Goal: Information Seeking & Learning: Learn about a topic

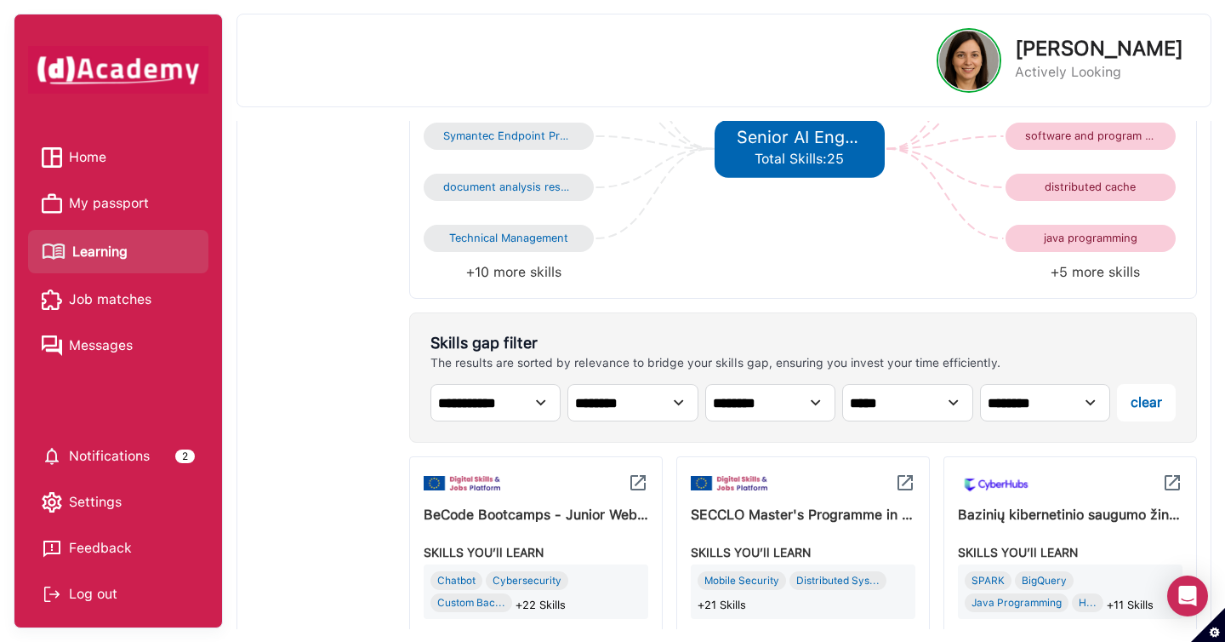
scroll to position [140, 0]
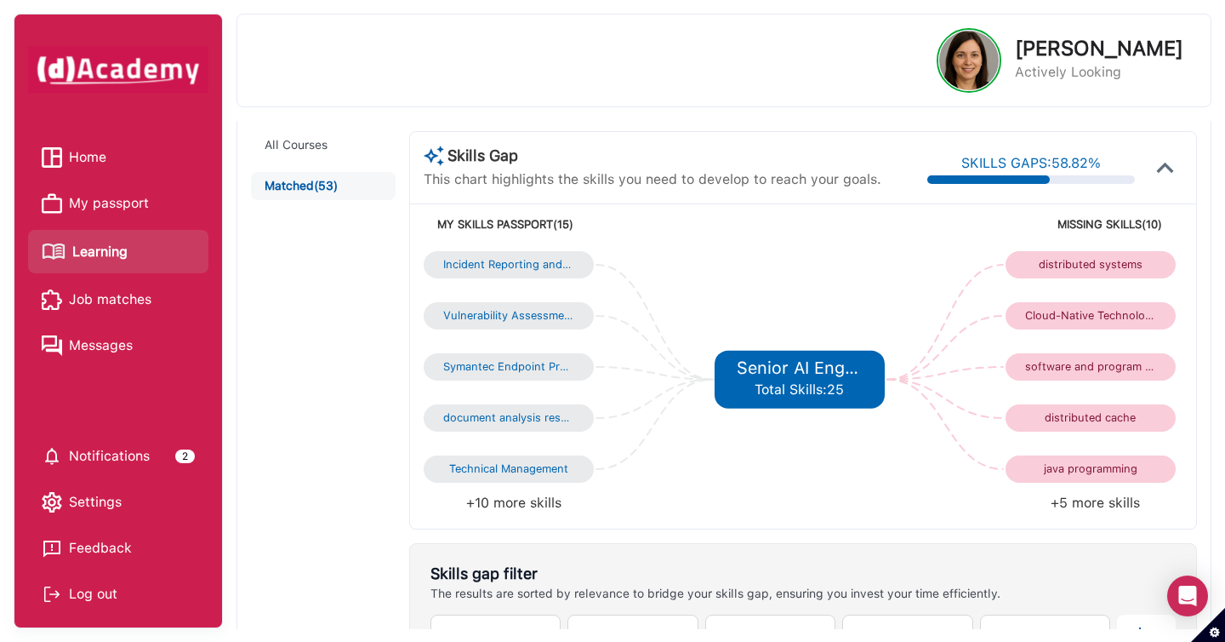
click at [1103, 507] on li "+5 more skills" at bounding box center [993, 503] width 380 height 24
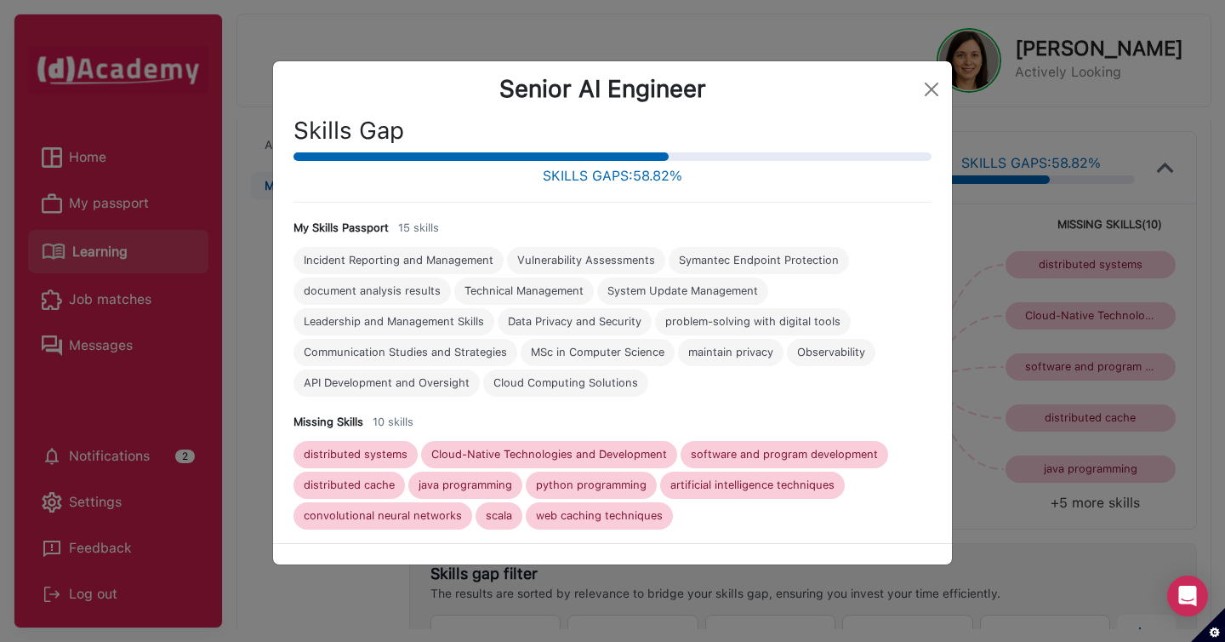
click at [500, 515] on div "scala" at bounding box center [499, 516] width 26 height 14
copy div "scala"
click at [755, 456] on div "software and program development" at bounding box center [784, 455] width 187 height 14
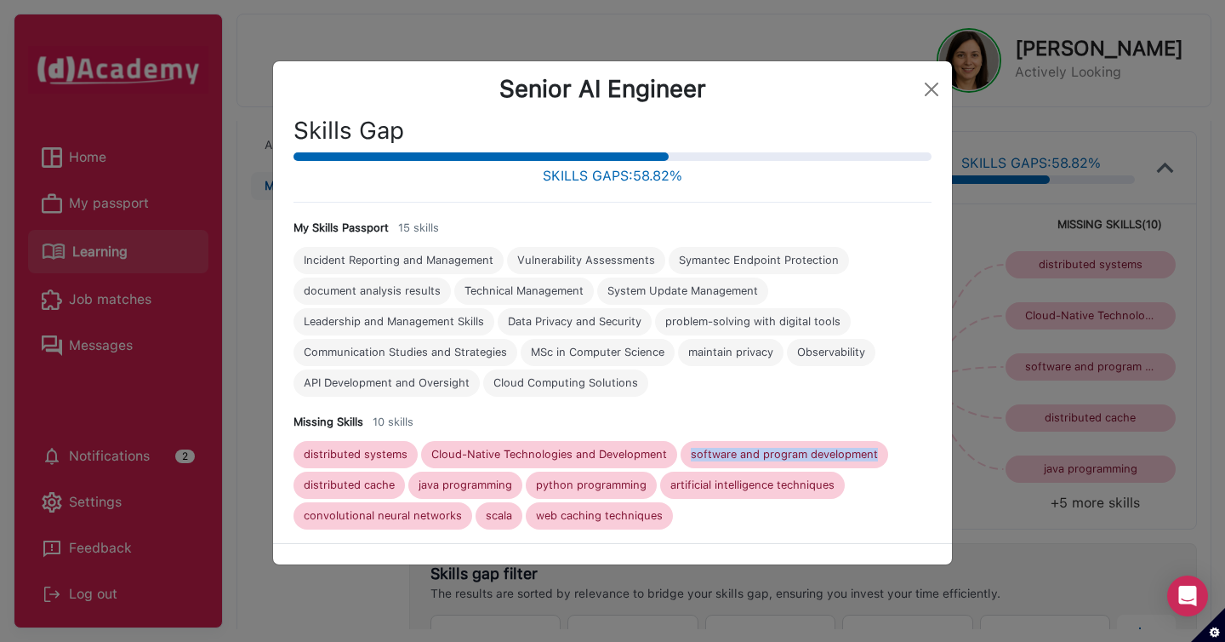
click at [755, 456] on div "software and program development" at bounding box center [784, 455] width 187 height 14
copy div "software and program development"
click at [470, 486] on div "java programming" at bounding box center [466, 485] width 94 height 14
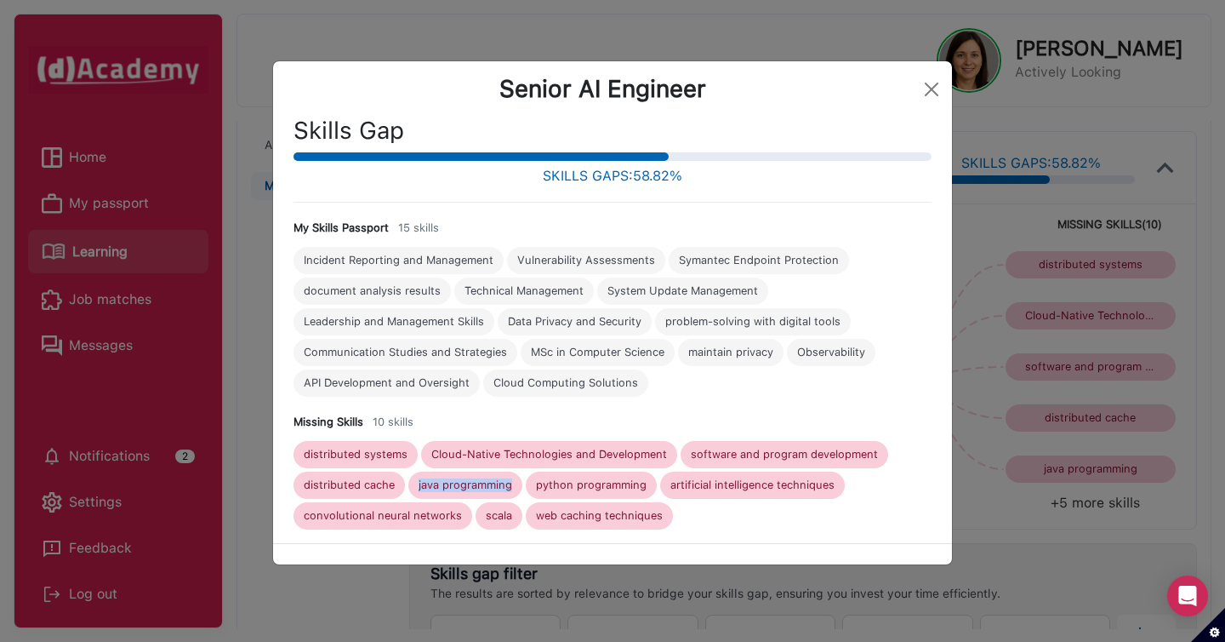
copy div "java programming"
click at [379, 485] on div "distributed cache" at bounding box center [349, 485] width 91 height 14
copy div "distributed cache"
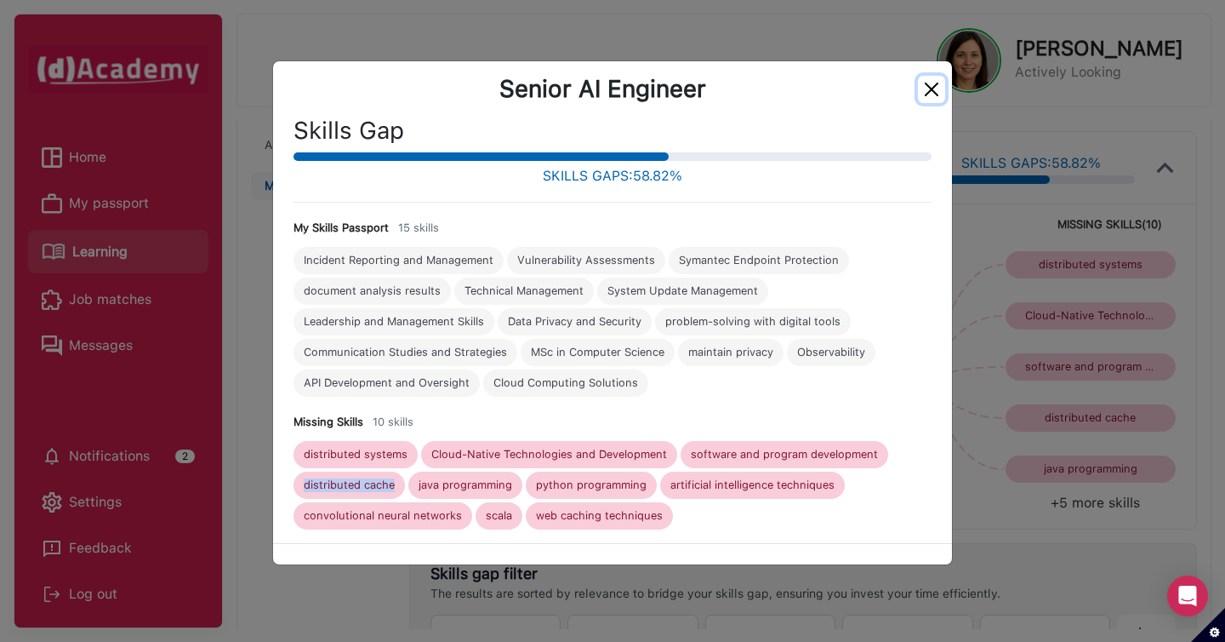
click at [935, 96] on button "Close" at bounding box center [931, 89] width 27 height 27
